Goal: Information Seeking & Learning: Learn about a topic

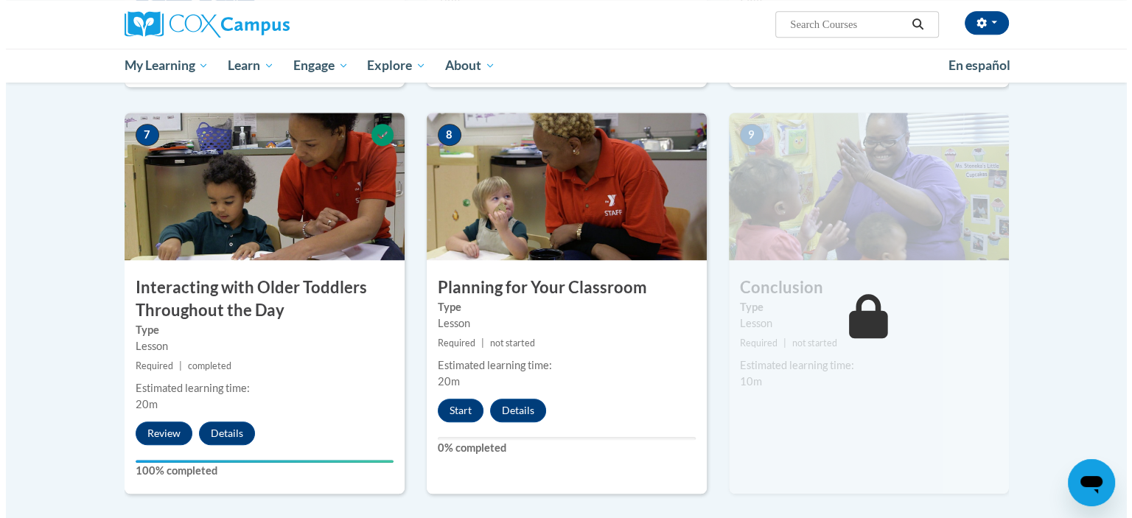
scroll to position [1106, 0]
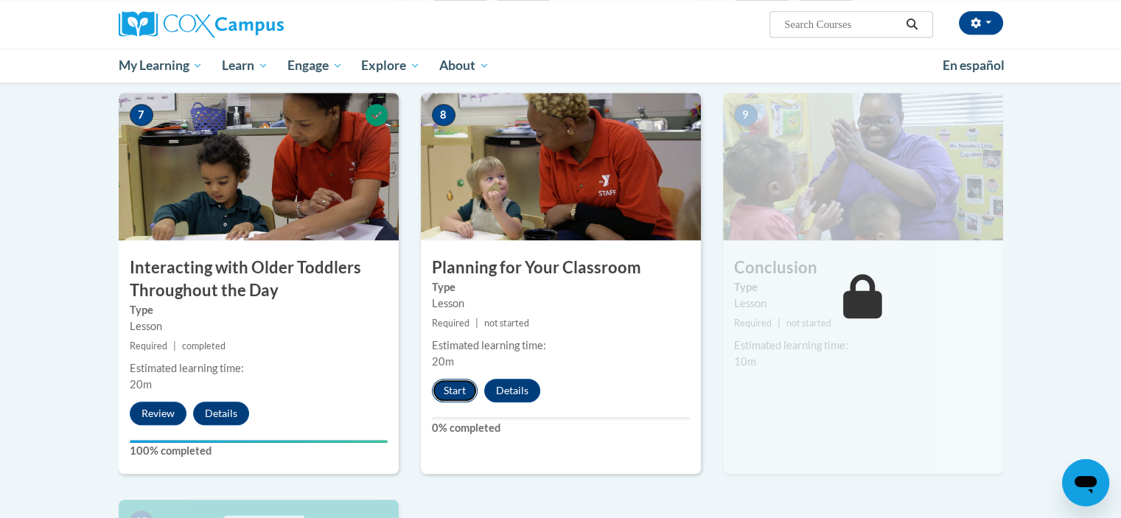
click at [451, 379] on button "Start" at bounding box center [455, 391] width 46 height 24
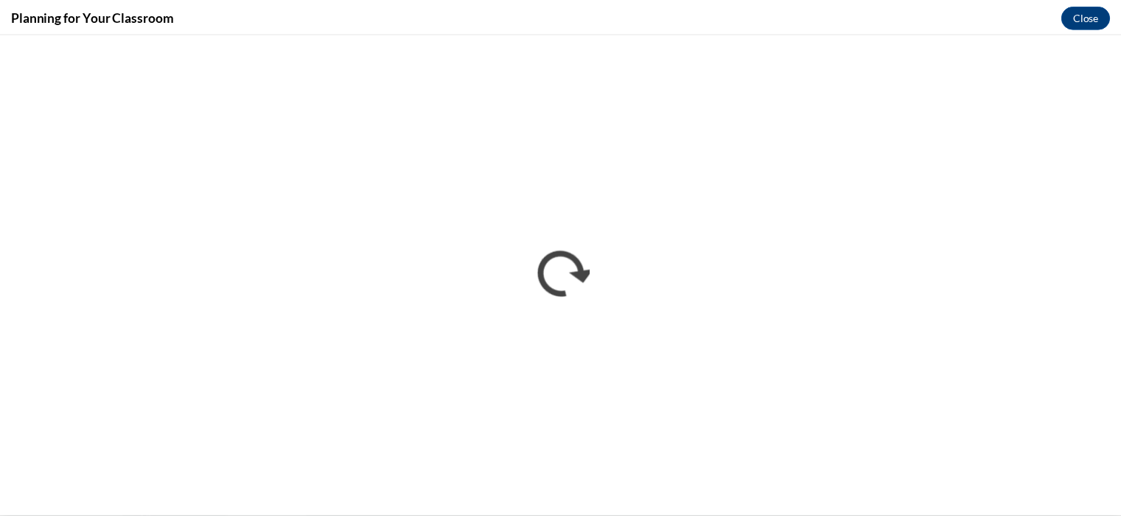
scroll to position [0, 0]
click at [1095, 18] on button "Close" at bounding box center [1096, 16] width 49 height 24
